Goal: Complete application form: Complete application form

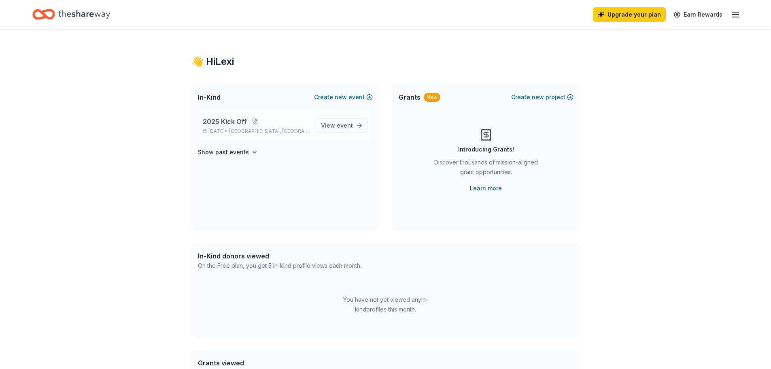
click at [254, 119] on button at bounding box center [255, 121] width 16 height 6
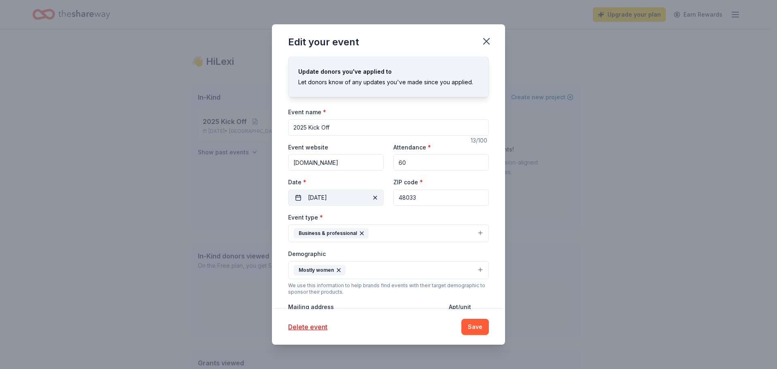
click at [367, 200] on button "[DATE]" at bounding box center [336, 197] width 96 height 16
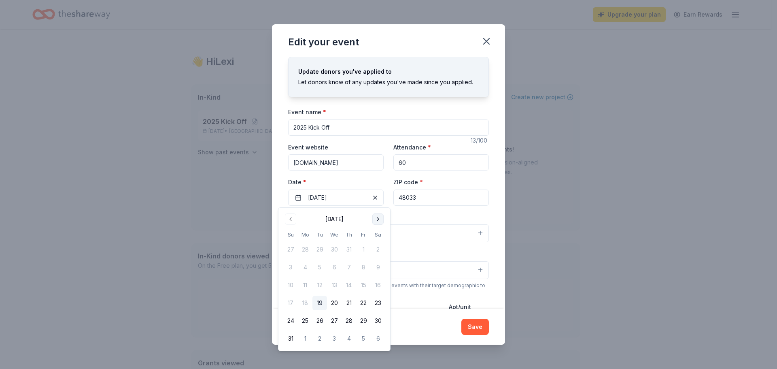
click at [376, 223] on button "Go to next month" at bounding box center [377, 218] width 11 height 11
click at [381, 215] on button "Go to next month" at bounding box center [377, 218] width 11 height 11
click at [336, 248] on button "1" at bounding box center [334, 249] width 15 height 15
click at [412, 214] on div "Event type * Business & professional" at bounding box center [388, 227] width 201 height 30
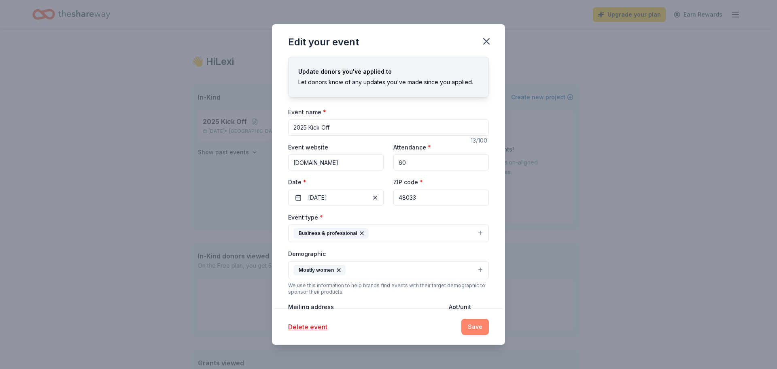
click at [479, 330] on button "Save" at bounding box center [476, 327] width 28 height 16
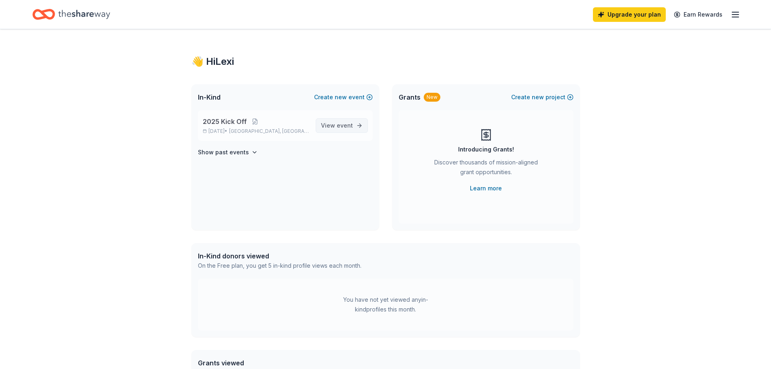
click at [339, 125] on span "event" at bounding box center [345, 125] width 16 height 7
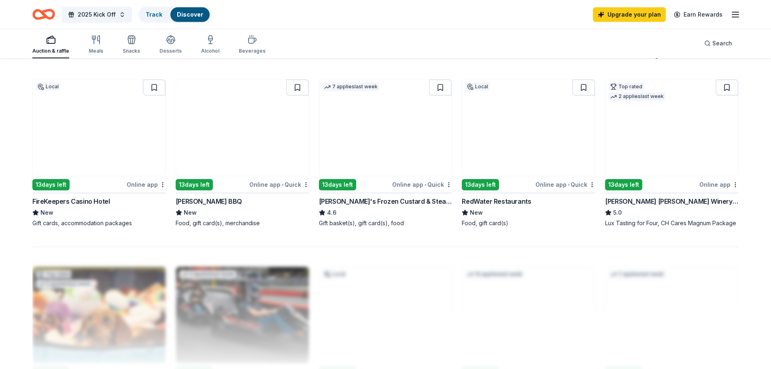
scroll to position [476, 0]
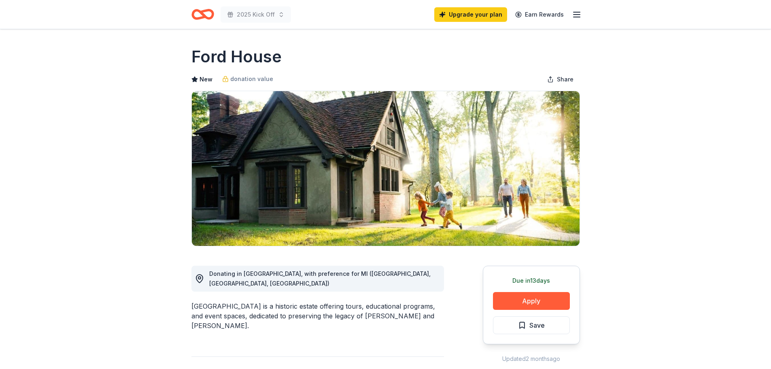
scroll to position [121, 0]
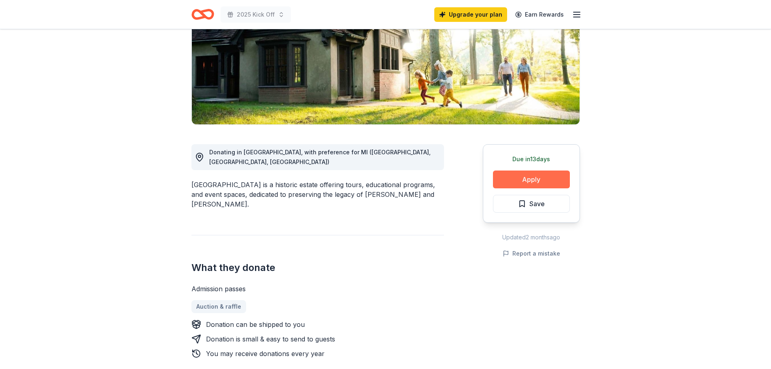
click at [528, 174] on button "Apply" at bounding box center [531, 179] width 77 height 18
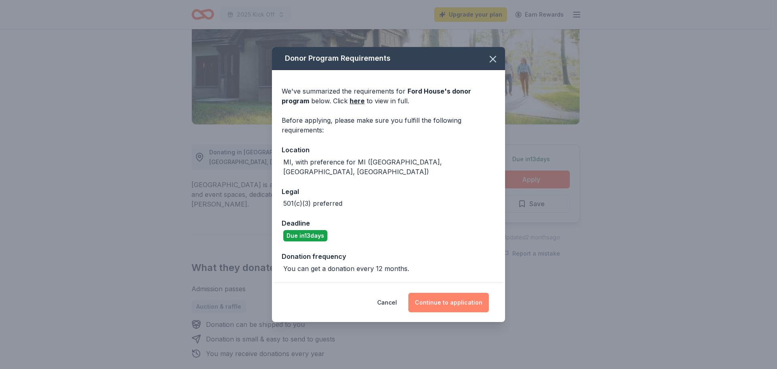
click at [445, 303] on button "Continue to application" at bounding box center [448, 302] width 81 height 19
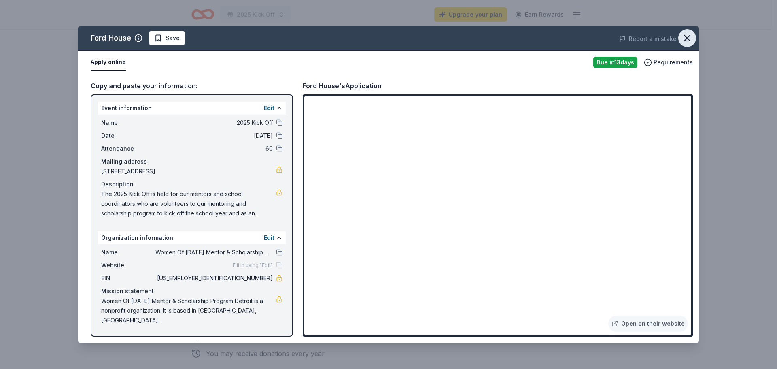
click at [683, 39] on icon "button" at bounding box center [687, 37] width 11 height 11
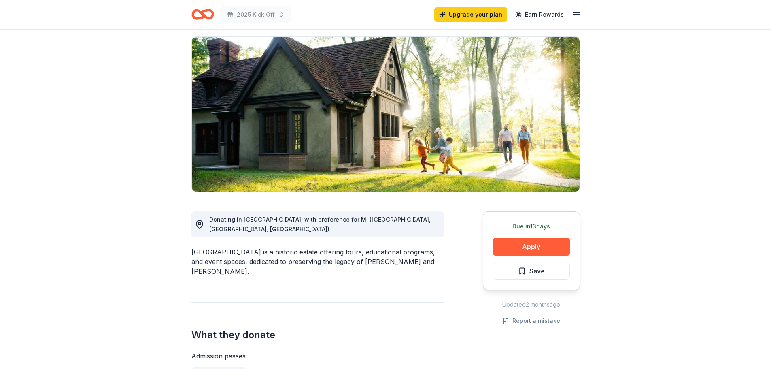
scroll to position [0, 0]
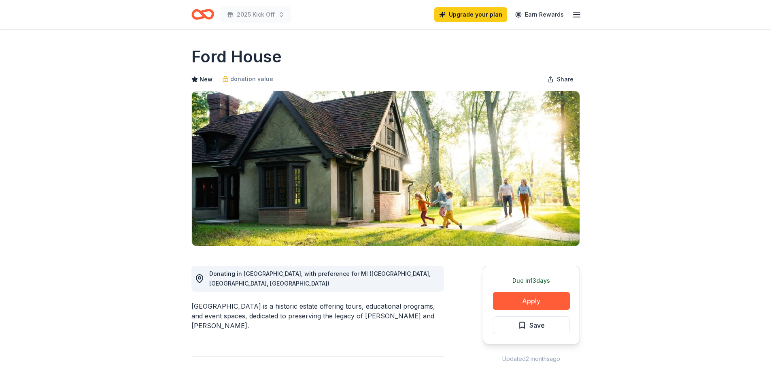
click at [197, 11] on icon "Home" at bounding box center [199, 14] width 13 height 8
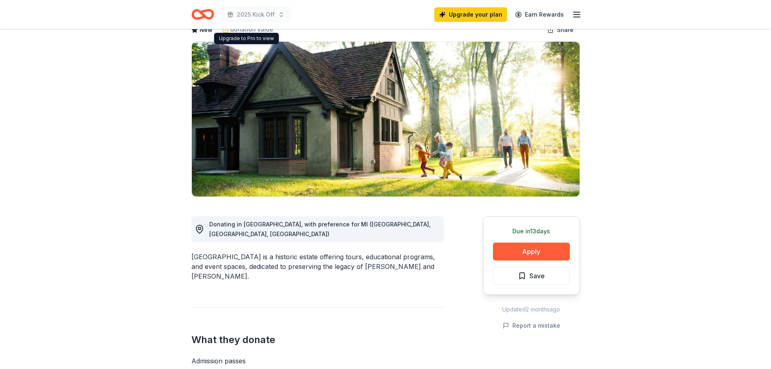
scroll to position [53, 0]
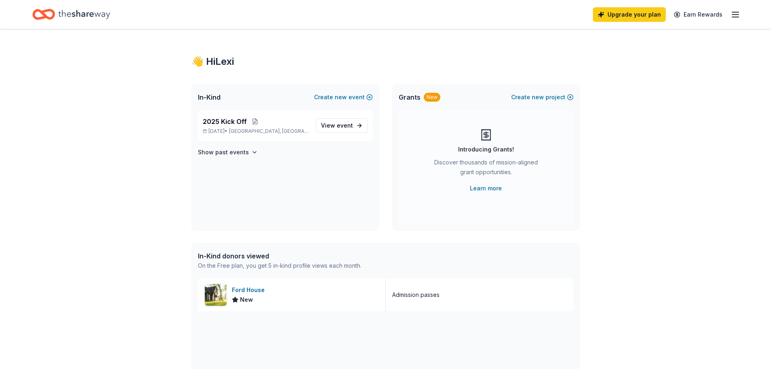
click at [735, 15] on line "button" at bounding box center [735, 15] width 6 height 0
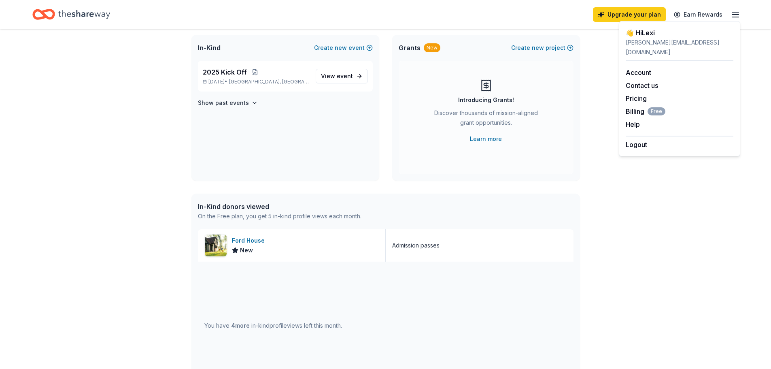
scroll to position [53, 0]
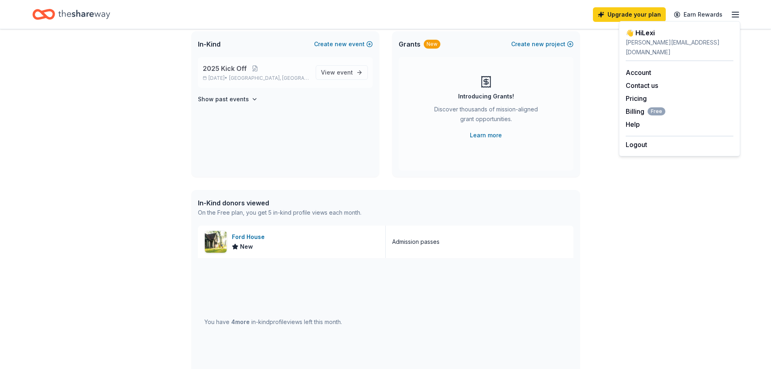
click at [226, 69] on span "2025 Kick Off" at bounding box center [225, 69] width 44 height 10
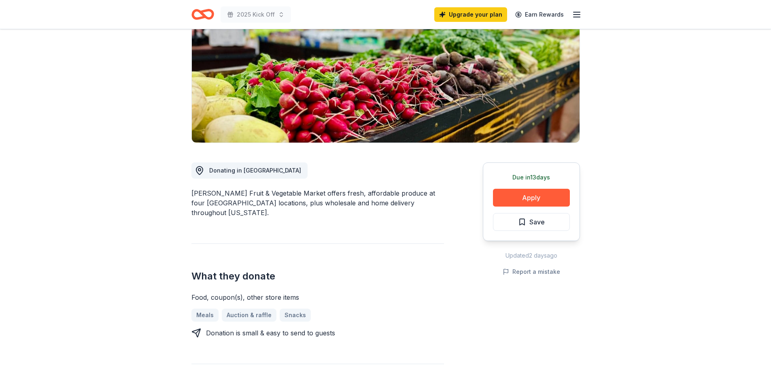
scroll to position [162, 0]
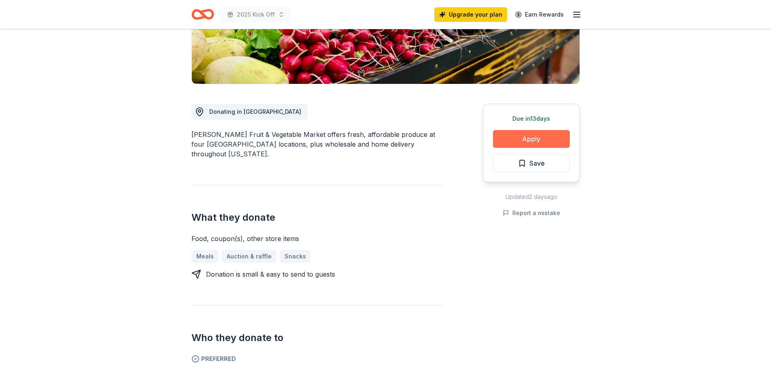
click at [520, 142] on button "Apply" at bounding box center [531, 139] width 77 height 18
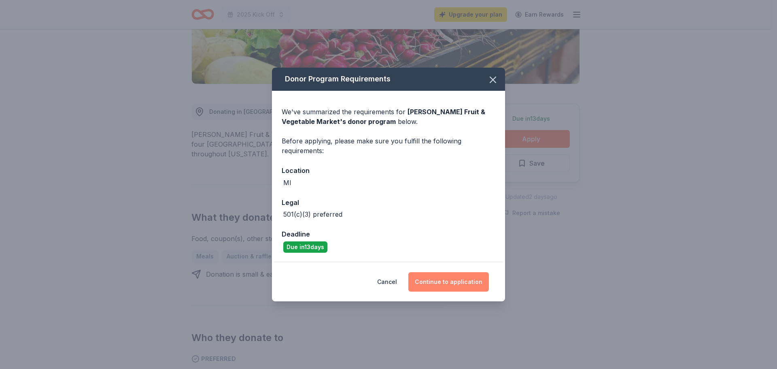
click at [452, 281] on button "Continue to application" at bounding box center [448, 281] width 81 height 19
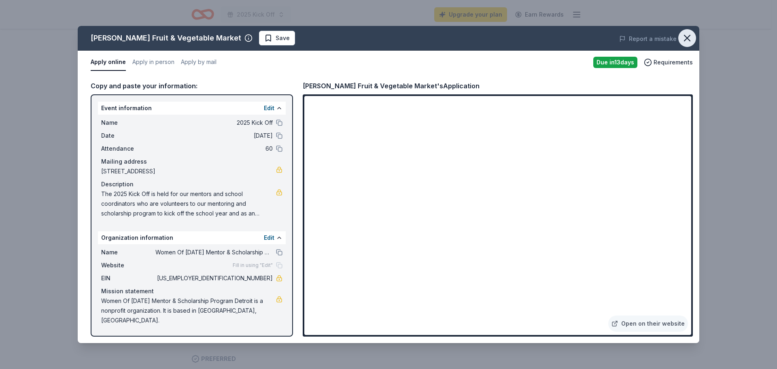
click at [689, 35] on icon "button" at bounding box center [687, 37] width 11 height 11
